Goal: Navigation & Orientation: Find specific page/section

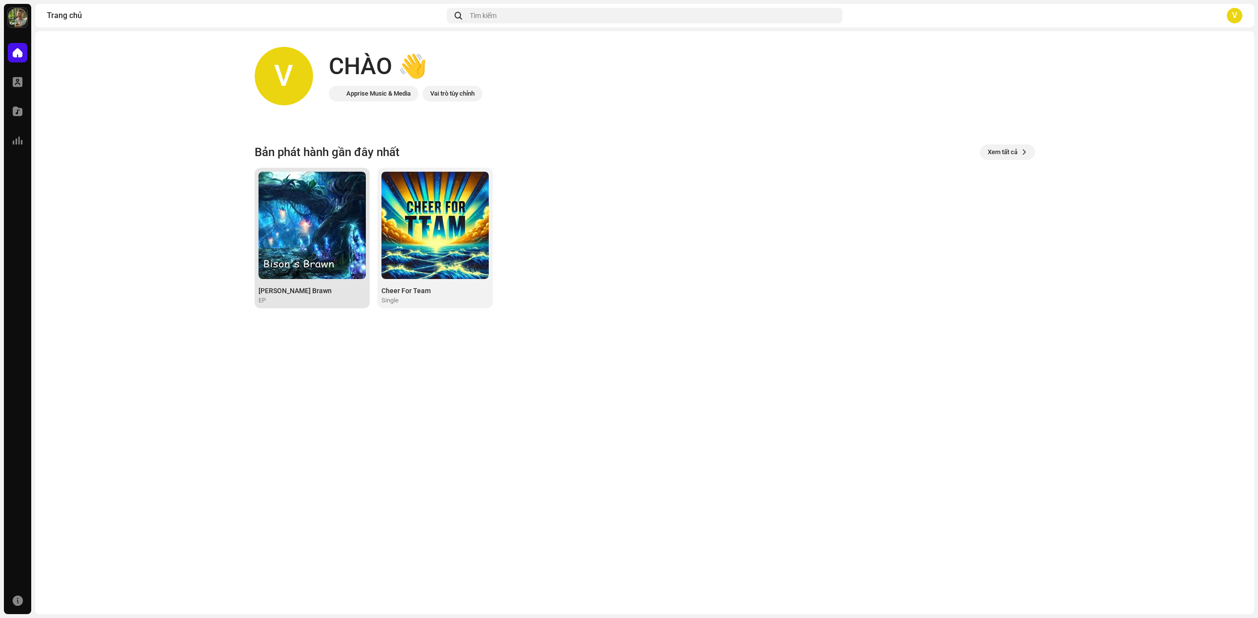
click at [335, 240] on img at bounding box center [311, 225] width 107 height 107
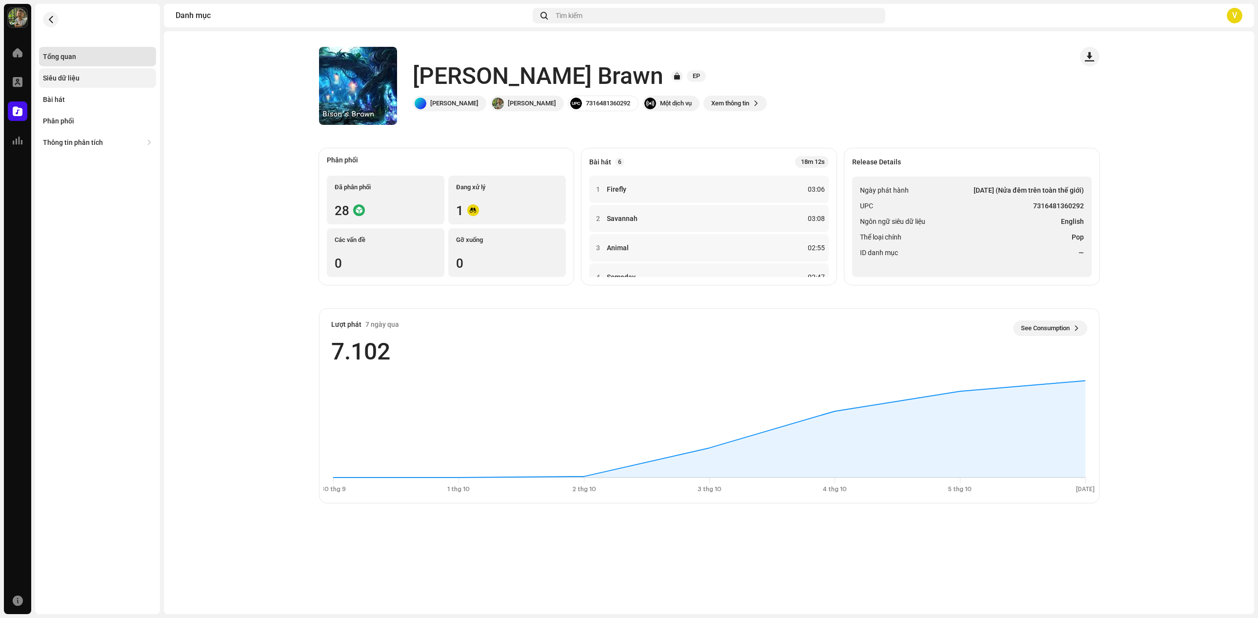
click at [77, 80] on div "Siêu dữ liệu" at bounding box center [61, 78] width 37 height 8
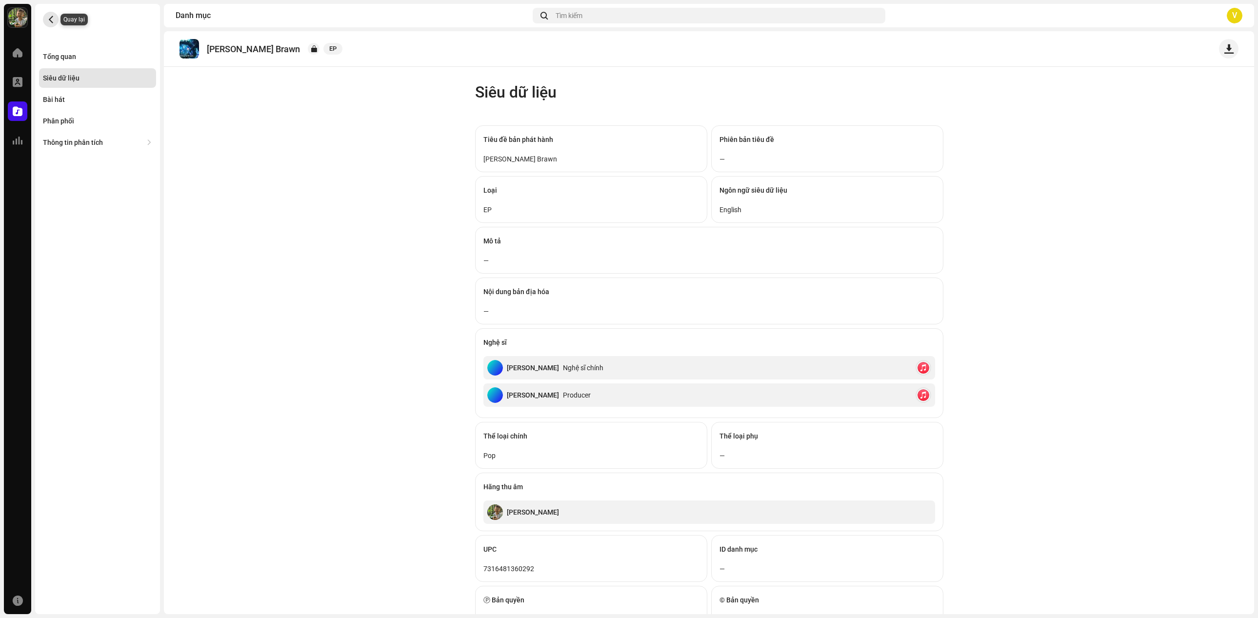
click at [55, 21] on button "button" at bounding box center [51, 20] width 16 height 16
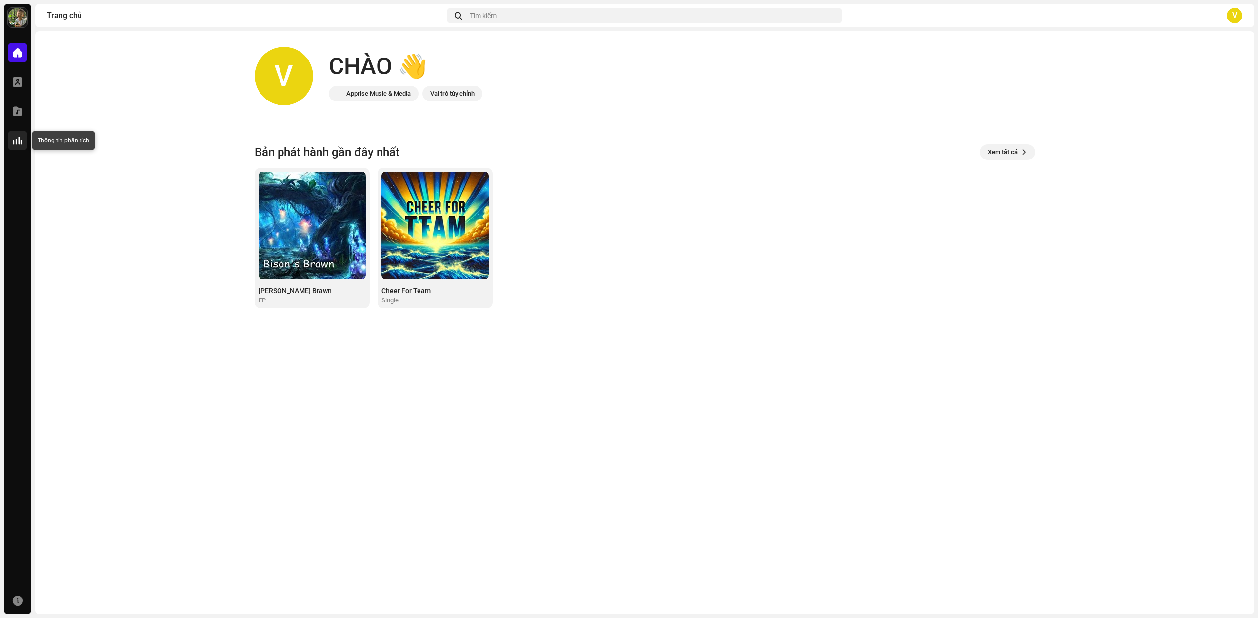
click at [20, 144] on span at bounding box center [18, 141] width 10 height 8
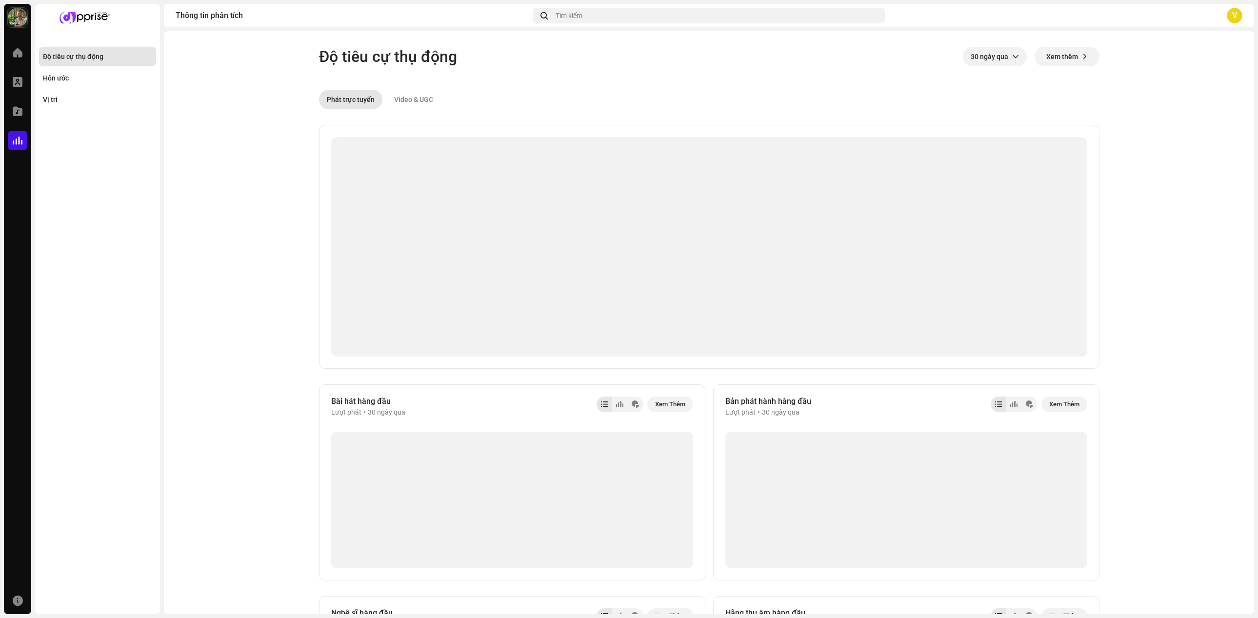
click at [19, 16] on img at bounding box center [18, 18] width 20 height 20
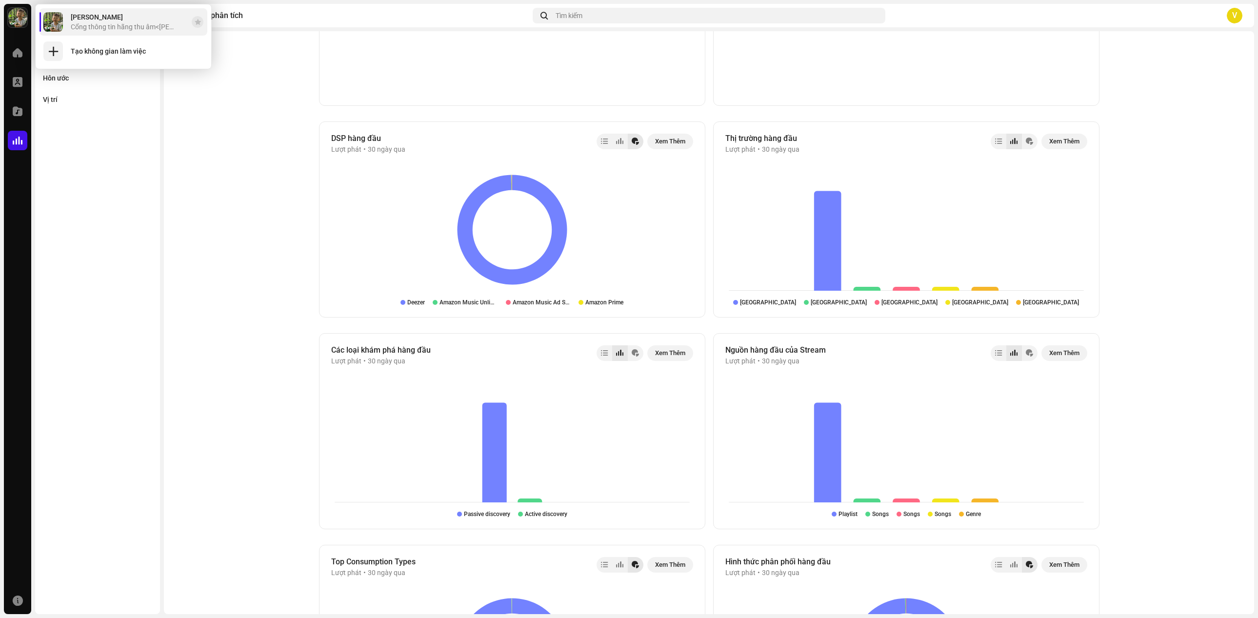
scroll to position [537, 0]
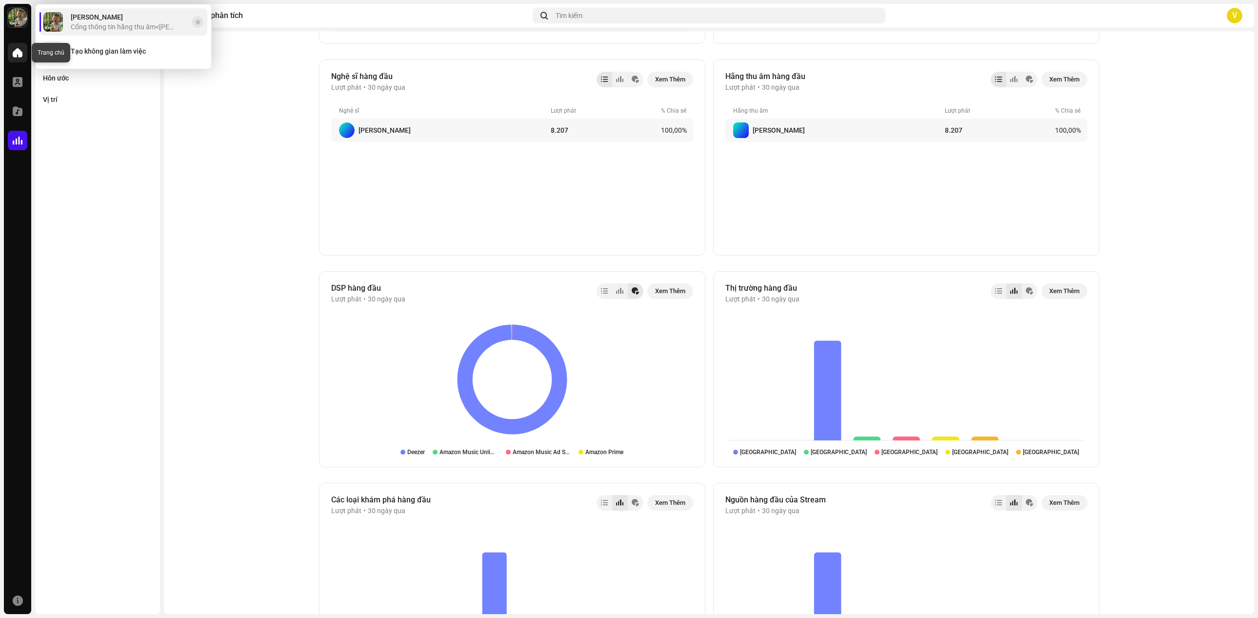
click at [20, 58] on div at bounding box center [18, 53] width 20 height 20
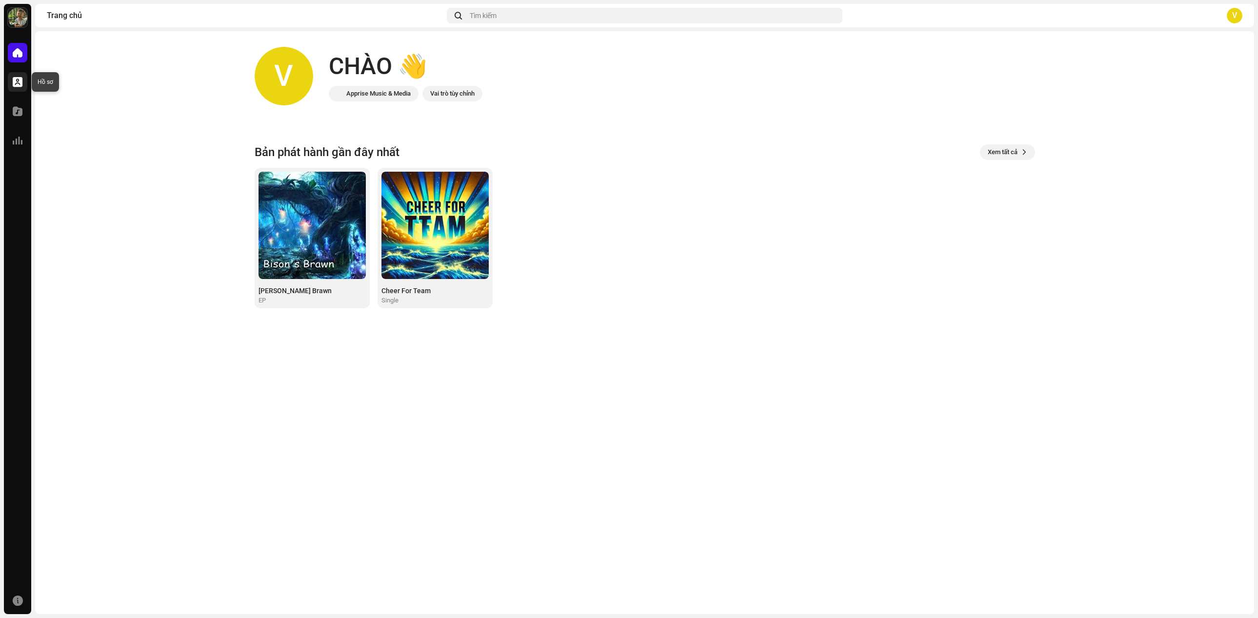
click at [19, 80] on span at bounding box center [18, 82] width 10 height 8
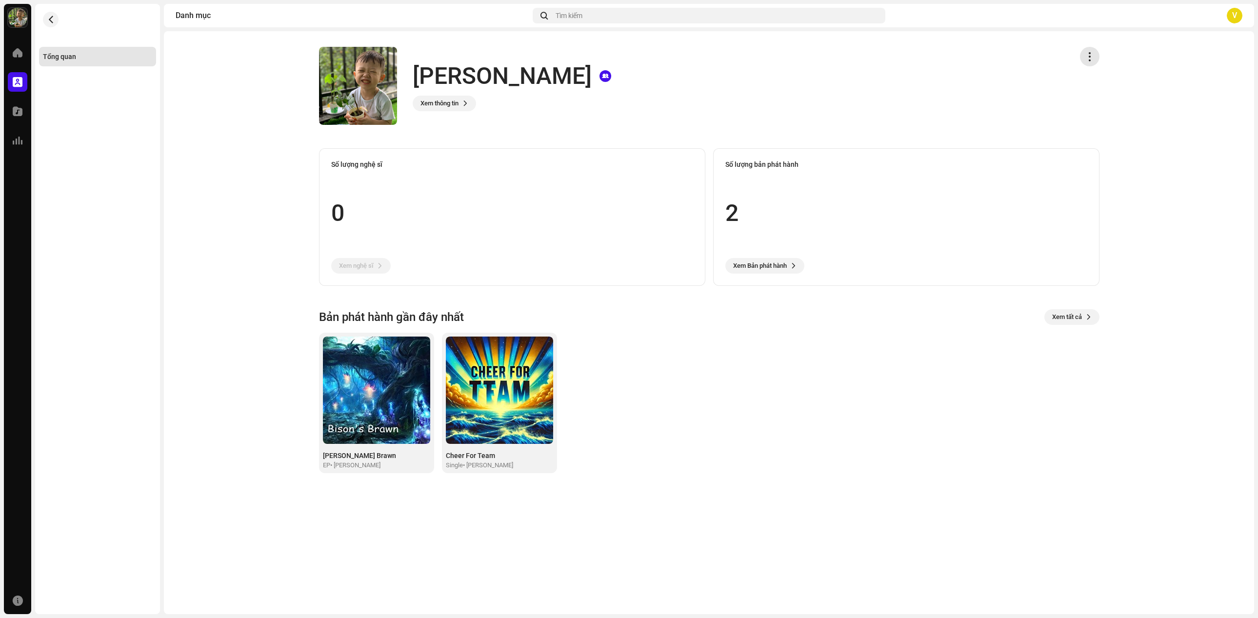
click at [1085, 64] on button "button" at bounding box center [1090, 57] width 20 height 20
click at [1233, 13] on div "V" at bounding box center [1235, 16] width 16 height 16
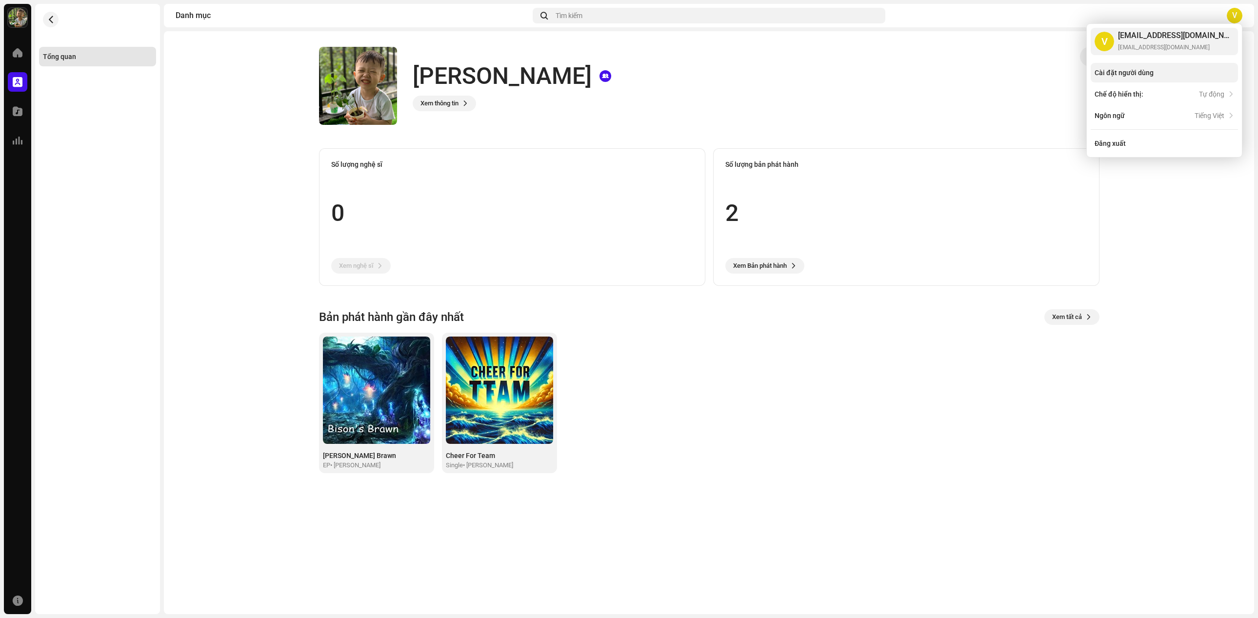
click at [1129, 73] on div "Cài đặt người dùng" at bounding box center [1123, 73] width 59 height 8
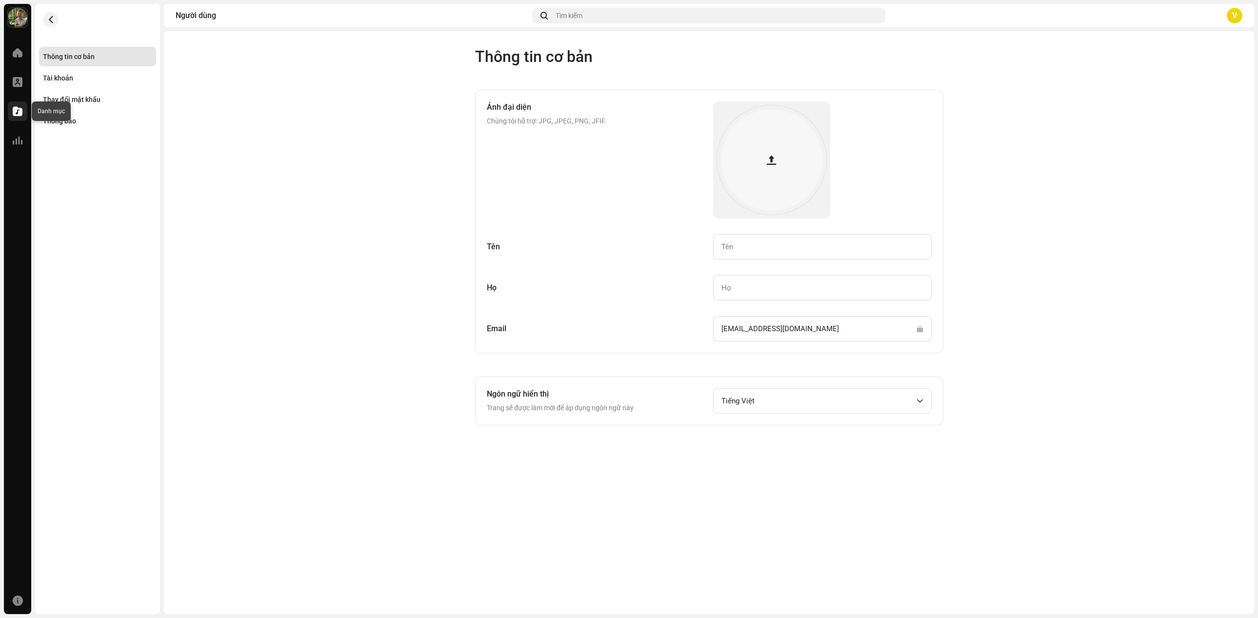
click at [12, 116] on div at bounding box center [18, 111] width 20 height 20
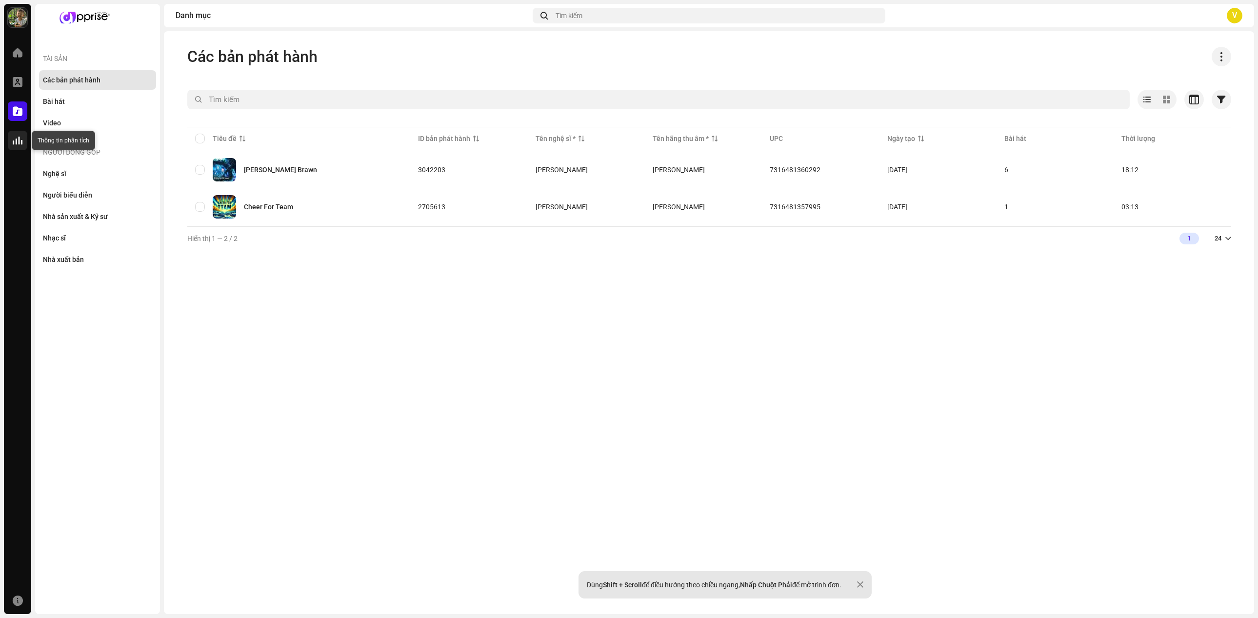
click at [14, 140] on span at bounding box center [18, 141] width 10 height 8
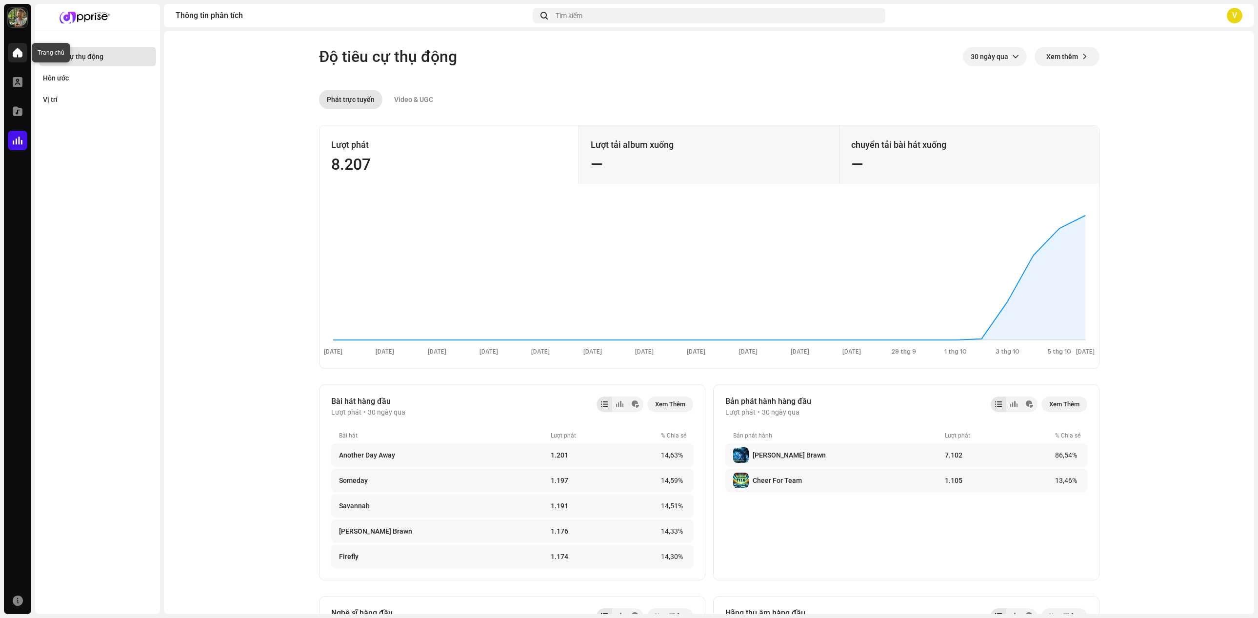
click at [14, 50] on span at bounding box center [18, 53] width 10 height 8
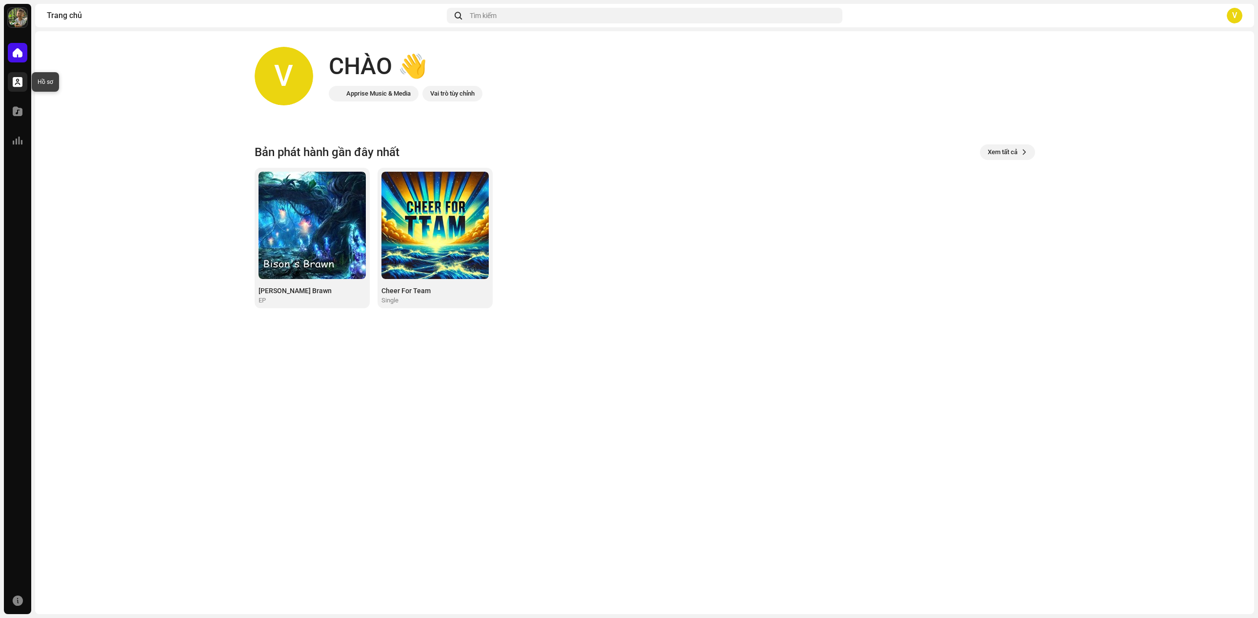
click at [19, 80] on span at bounding box center [18, 82] width 10 height 8
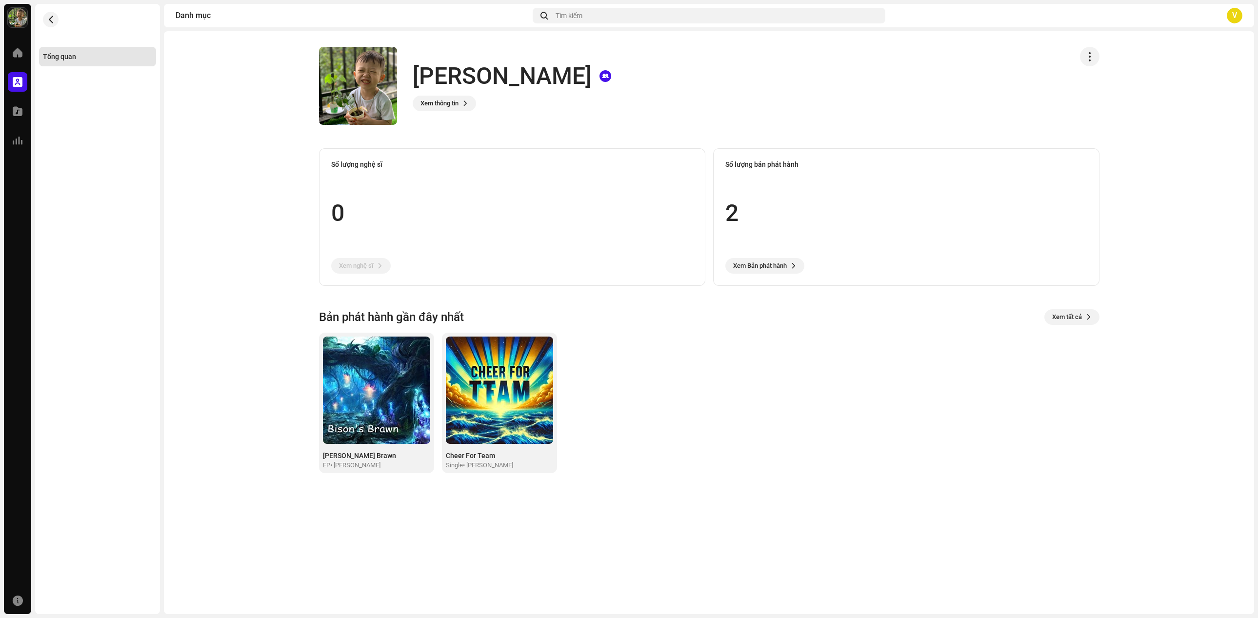
click at [19, 20] on img at bounding box center [18, 18] width 20 height 20
click at [153, 23] on span "Cổng thông tin hãng thu âm <Thao Sam>" at bounding box center [124, 27] width 107 height 8
click at [105, 27] on span "Cổng thông tin hãng thu âm <Thao Sam>" at bounding box center [124, 27] width 107 height 8
click at [69, 19] on div "[PERSON_NAME] thông tin hãng thu âm <Thao Sam>" at bounding box center [110, 22] width 135 height 20
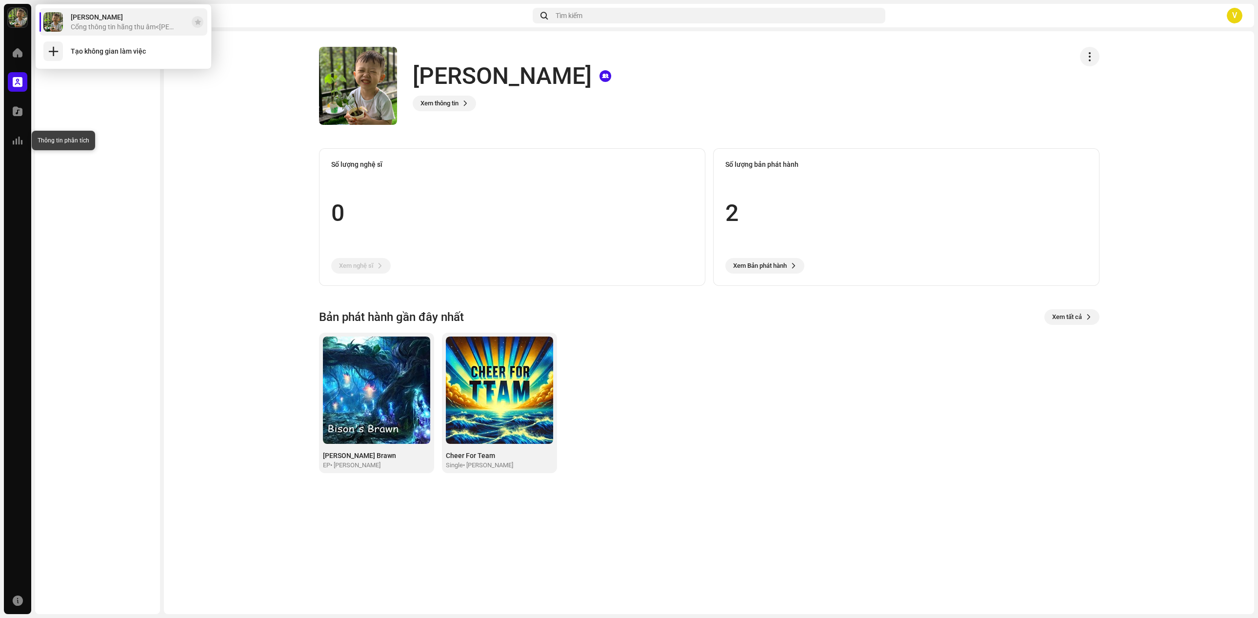
drag, startPoint x: 21, startPoint y: 142, endPoint x: 13, endPoint y: 124, distance: 19.9
click at [19, 142] on span at bounding box center [18, 141] width 10 height 8
